Goal: Task Accomplishment & Management: Use online tool/utility

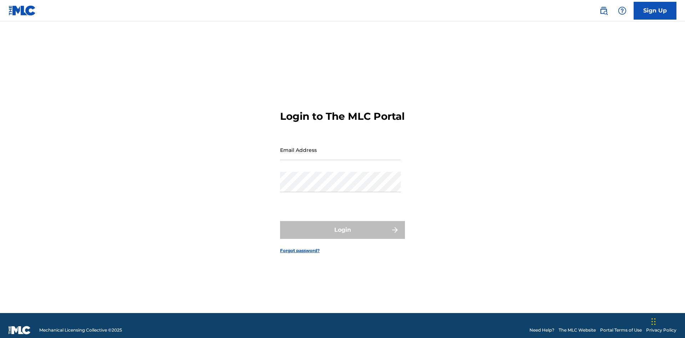
scroll to position [9, 0]
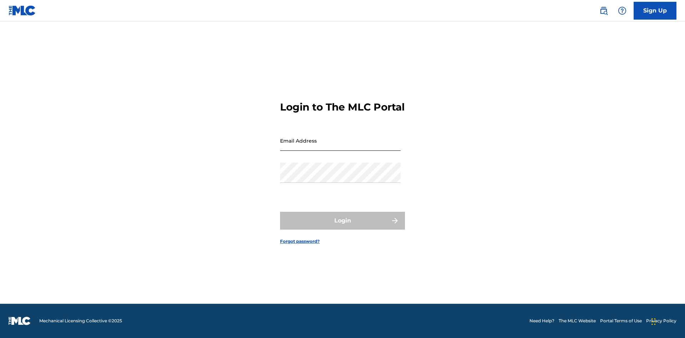
click at [340, 147] on input "Email Address" at bounding box center [340, 141] width 121 height 20
type input "[PERSON_NAME][EMAIL_ADDRESS][PERSON_NAME][DOMAIN_NAME]"
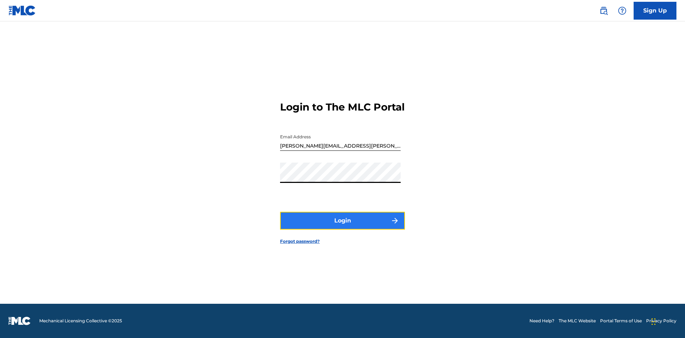
click at [343, 227] on button "Login" at bounding box center [342, 221] width 125 height 18
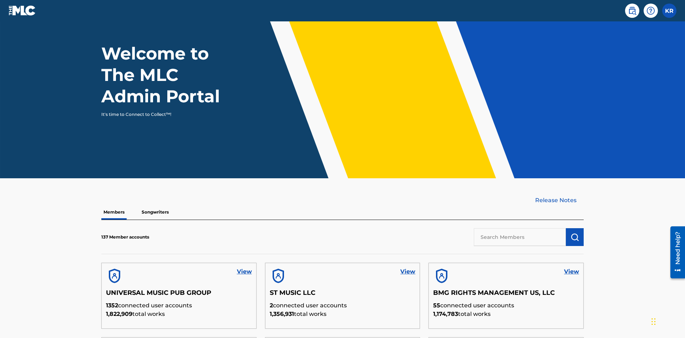
scroll to position [216, 0]
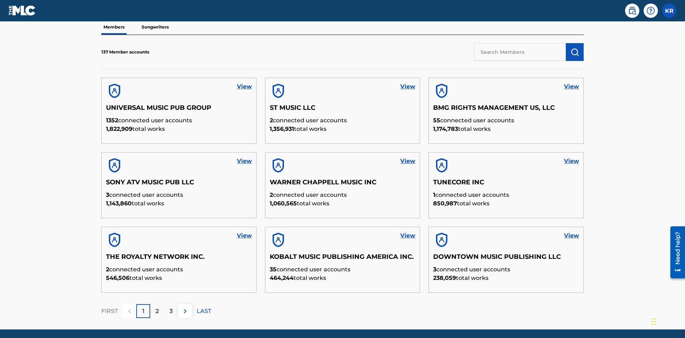
click at [520, 52] on input "text" at bounding box center [520, 52] width 92 height 18
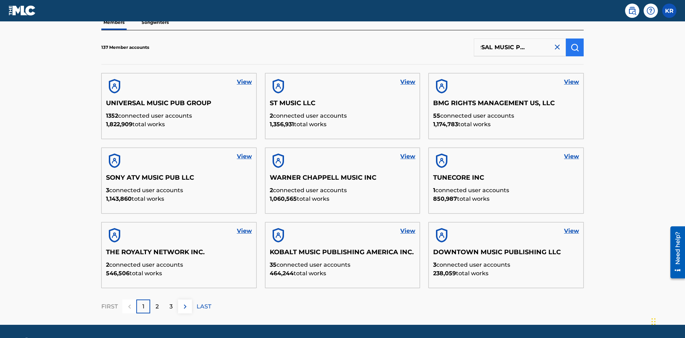
type input "UNIVERSAL MUSIC PUB GROUP"
click at [575, 47] on img "submit" at bounding box center [575, 47] width 9 height 9
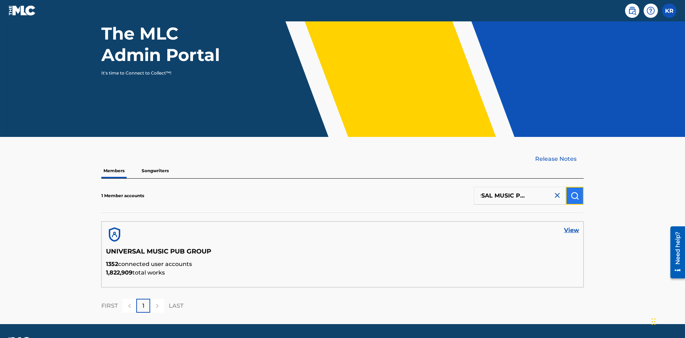
scroll to position [92, 0]
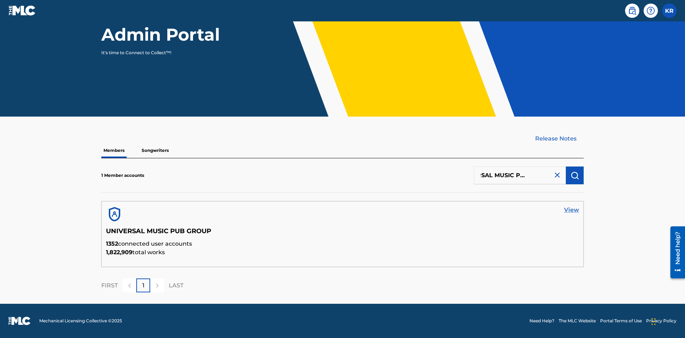
click at [572, 210] on link "View" at bounding box center [571, 210] width 15 height 9
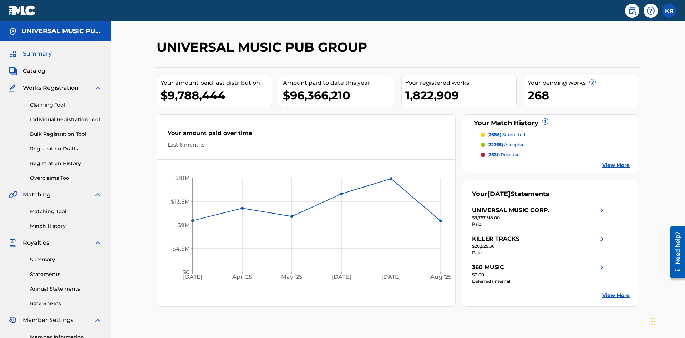
scroll to position [73, 0]
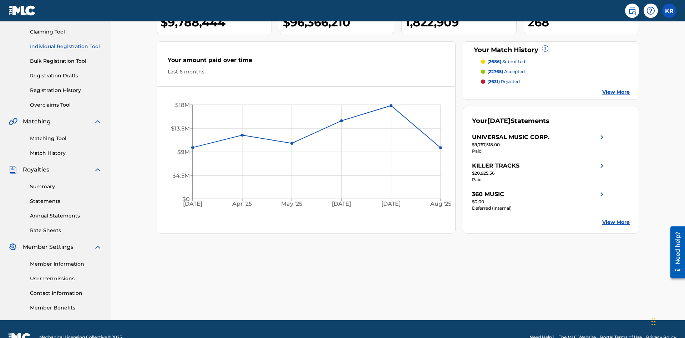
click at [66, 46] on link "Individual Registration Tool" at bounding box center [66, 46] width 72 height 7
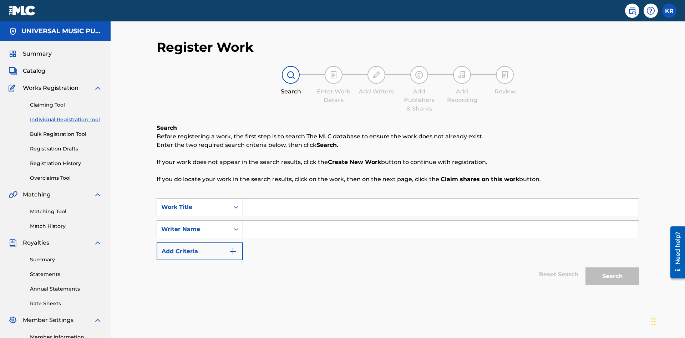
scroll to position [90, 0]
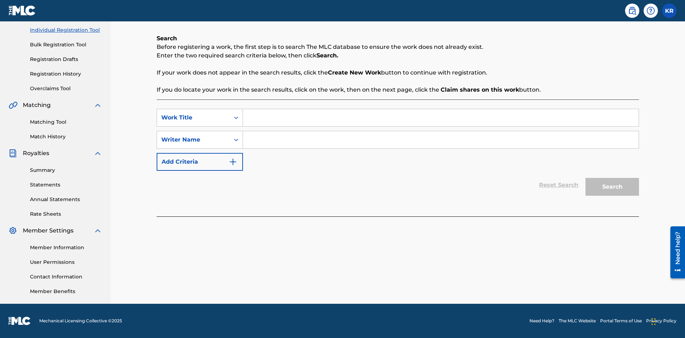
click at [441, 118] on input "Search Form" at bounding box center [441, 117] width 396 height 17
type input "Saved Work"
click at [441, 140] on input "Search Form" at bounding box center [441, 139] width 396 height 17
type input "Test Name"
